Goal: Task Accomplishment & Management: Use online tool/utility

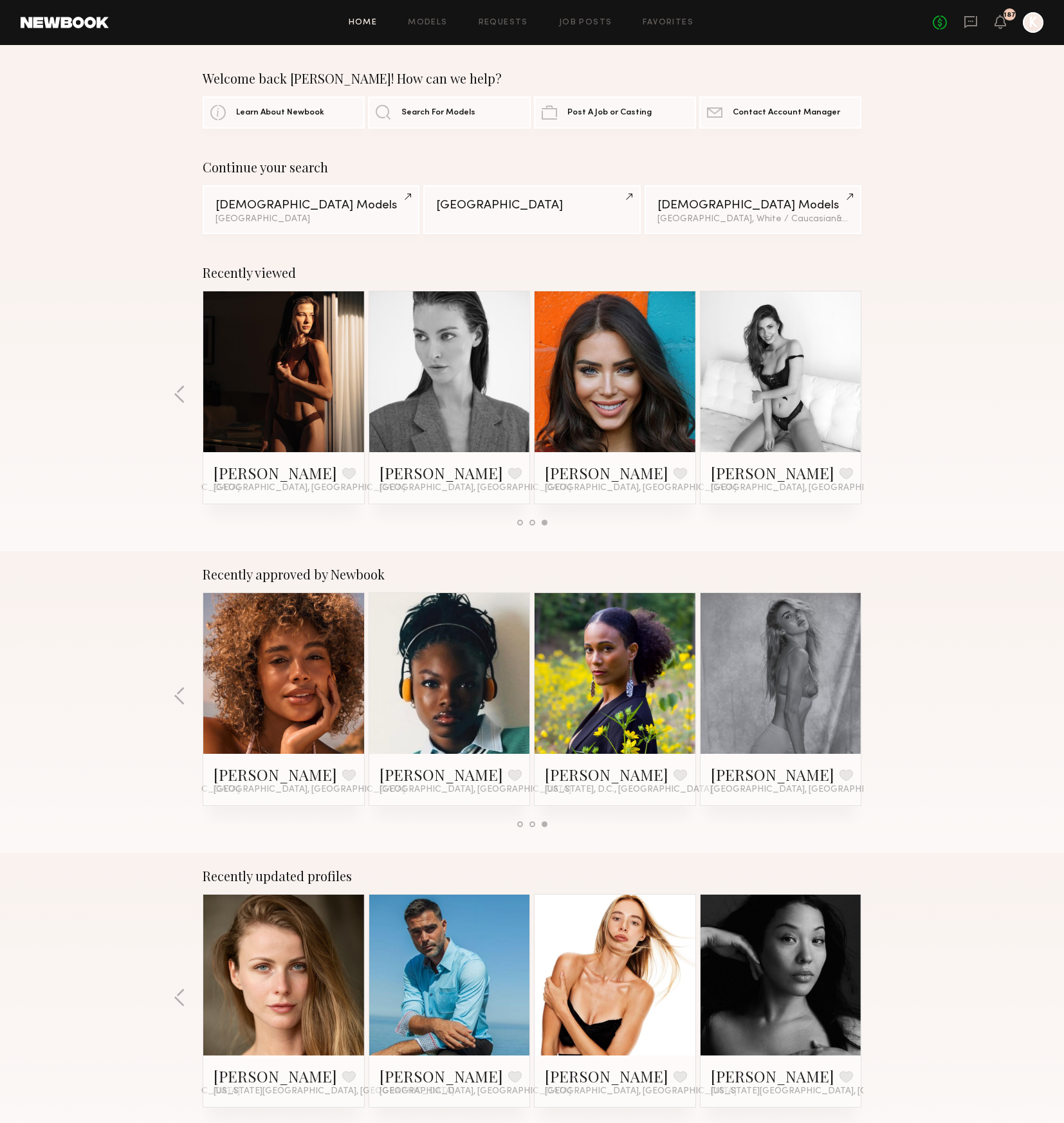
click at [271, 358] on link at bounding box center [284, 372] width 79 height 161
click at [673, 388] on div at bounding box center [614, 372] width 161 height 161
click at [609, 368] on link at bounding box center [614, 372] width 79 height 161
click at [430, 354] on link at bounding box center [450, 372] width 79 height 161
click at [180, 395] on button "button" at bounding box center [180, 395] width 12 height 21
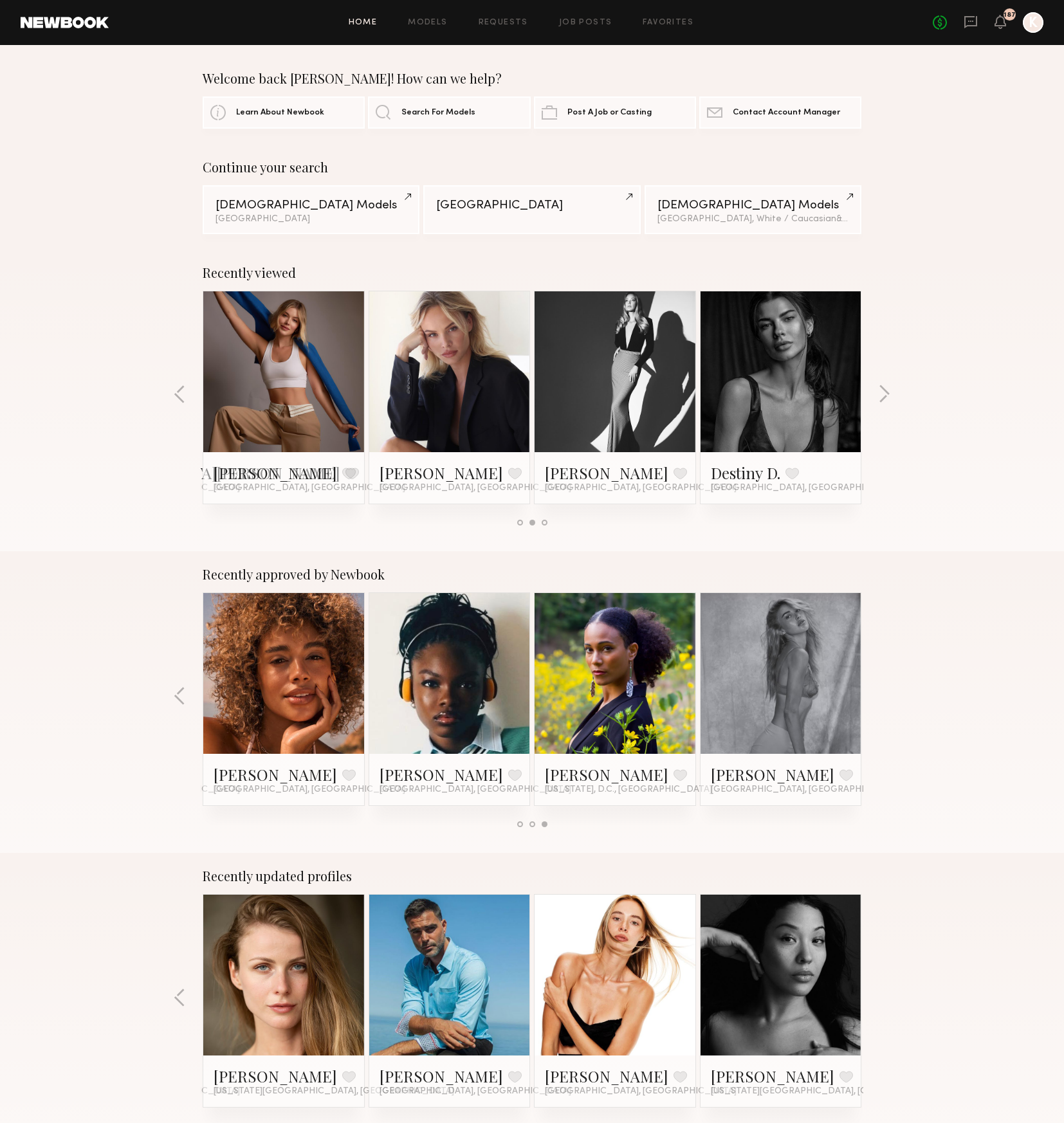
click at [438, 366] on link at bounding box center [450, 372] width 79 height 161
click at [179, 388] on button "button" at bounding box center [180, 395] width 12 height 21
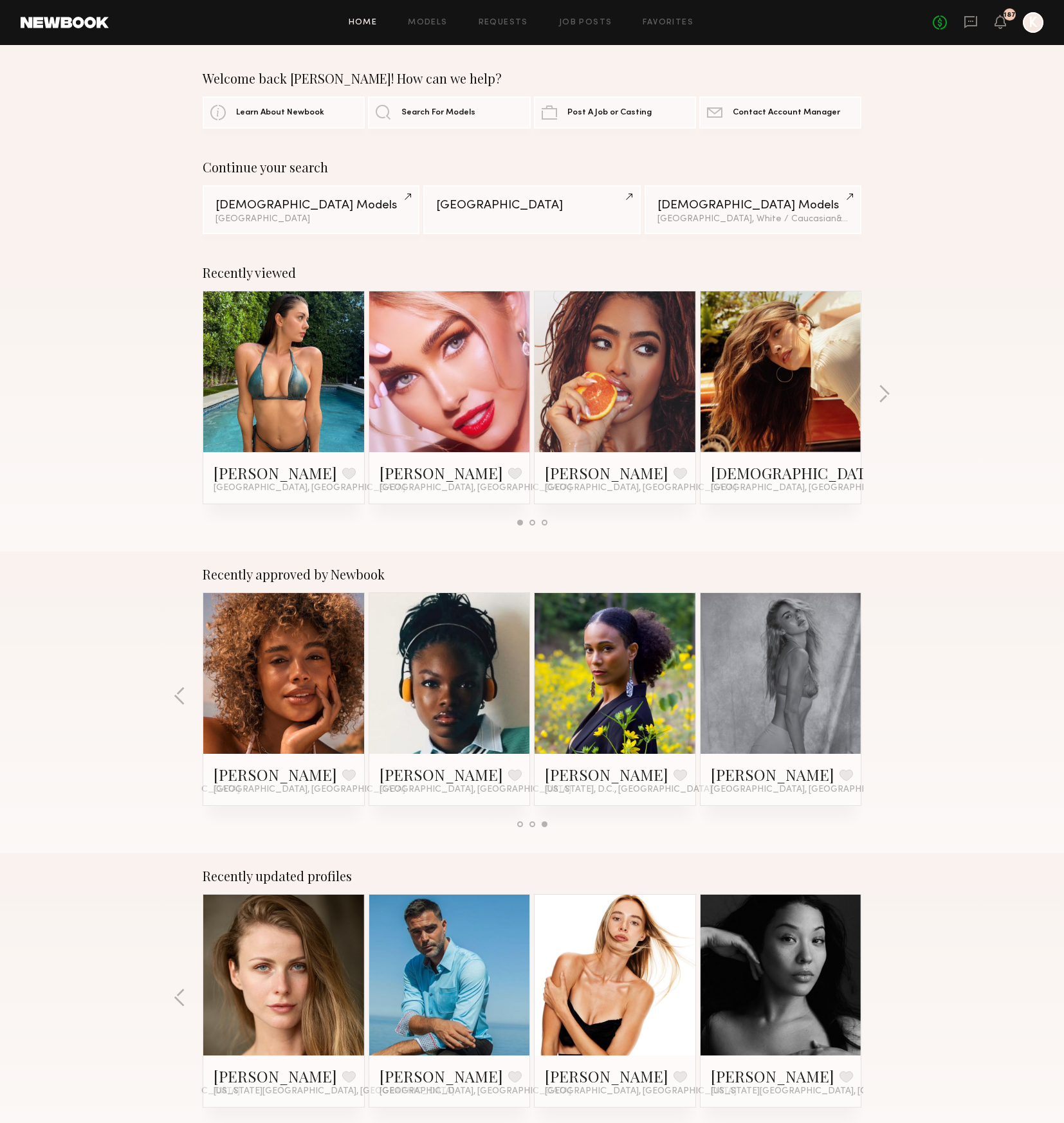
click at [301, 388] on link at bounding box center [284, 372] width 79 height 161
